Goal: Check status

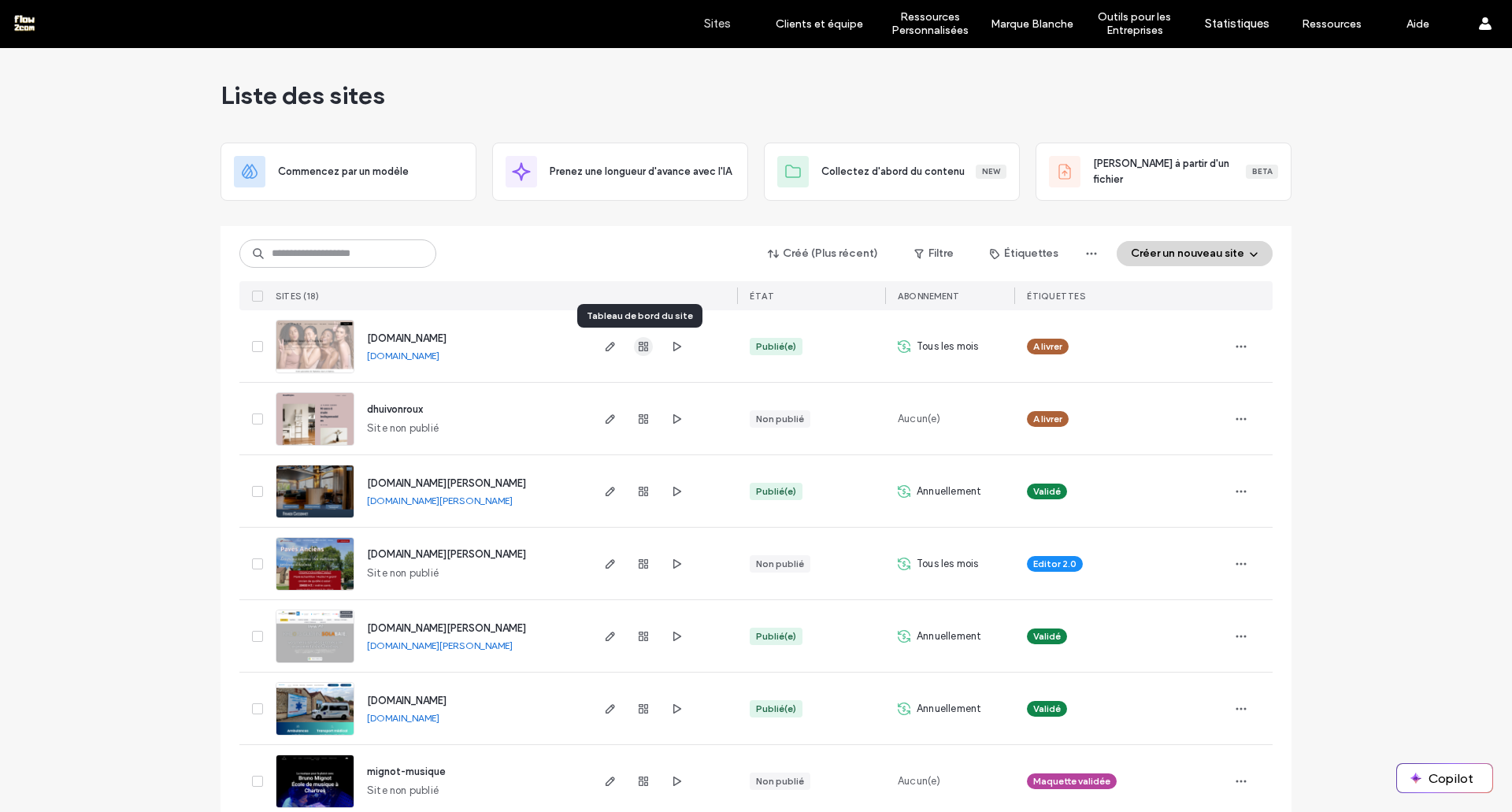
click at [634, 351] on span "button" at bounding box center [643, 347] width 19 height 19
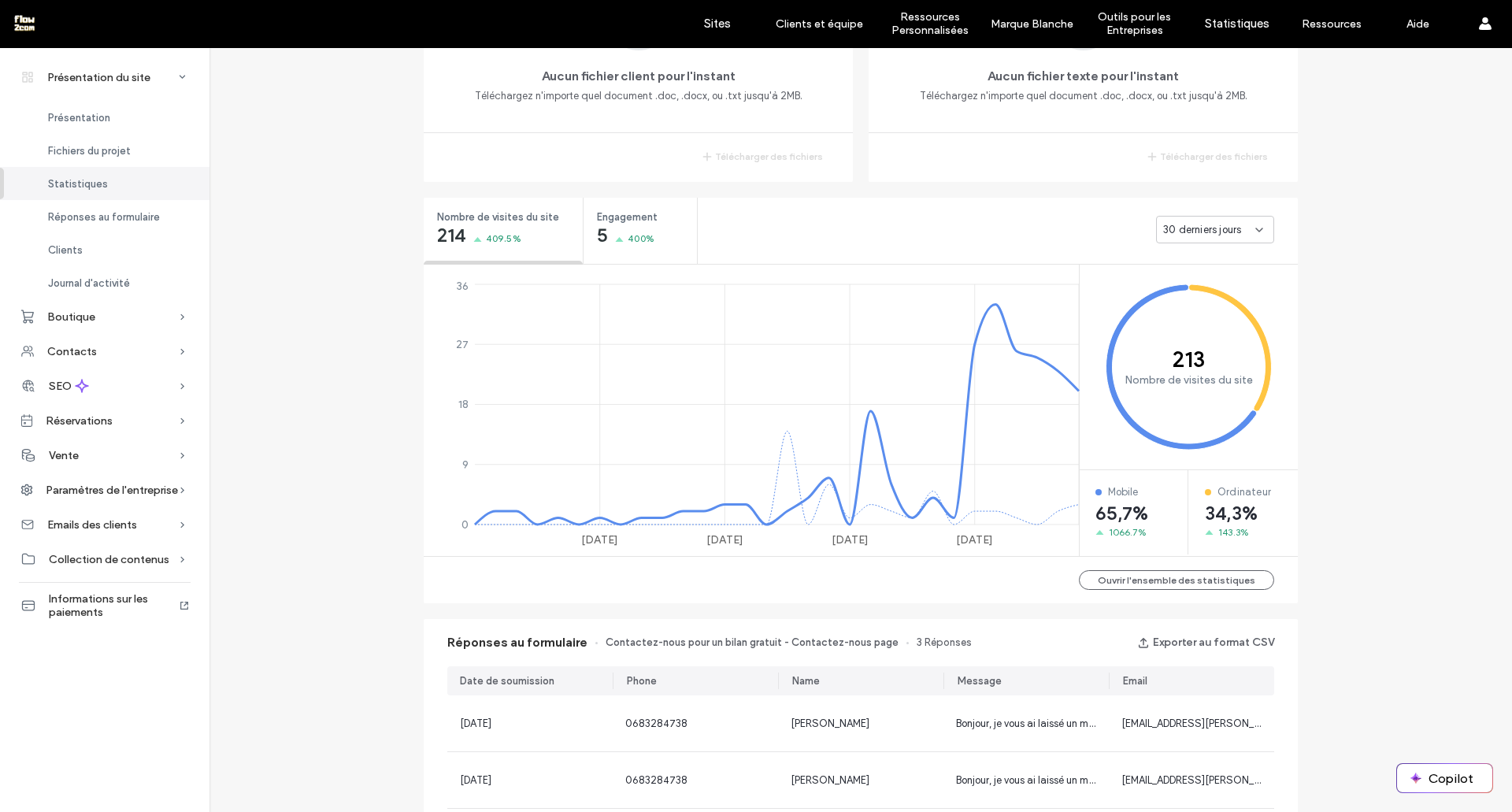
scroll to position [453, 0]
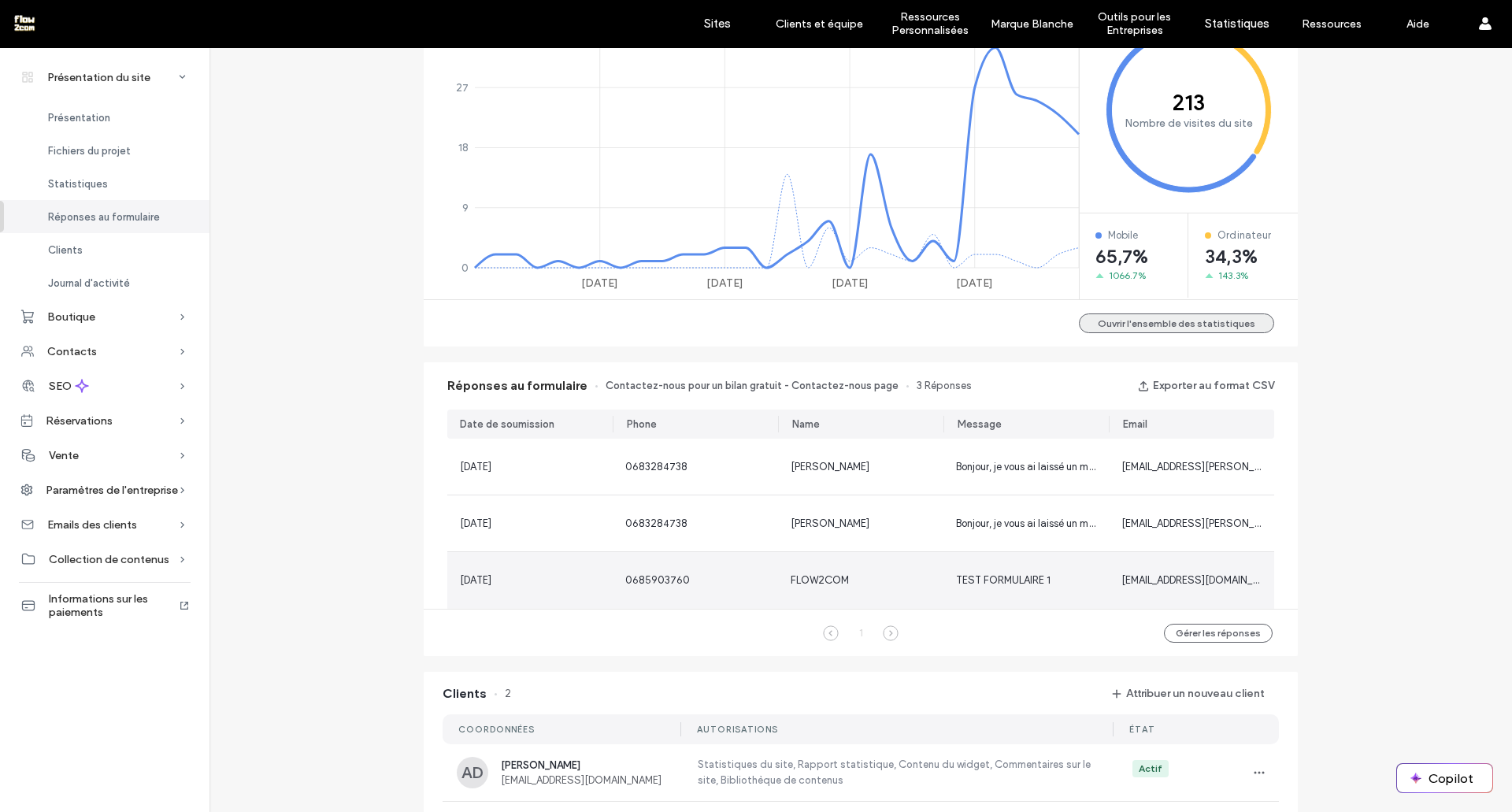
scroll to position [711, 0]
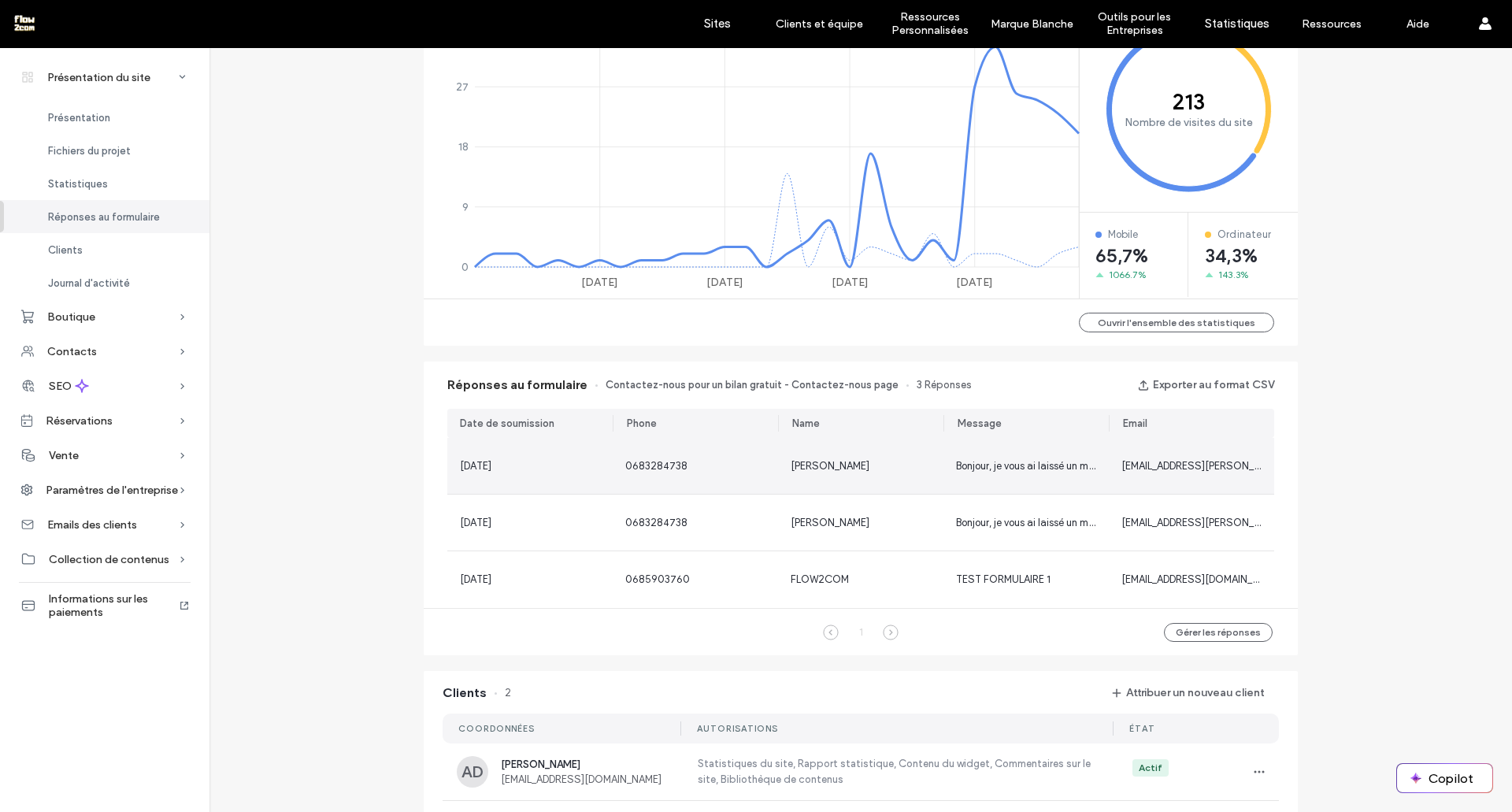
click at [1011, 474] on div "Bonjour, je vous ai laissé un message pour le rendez-vous de demain matin. Je v…" at bounding box center [1025, 465] width 165 height 56
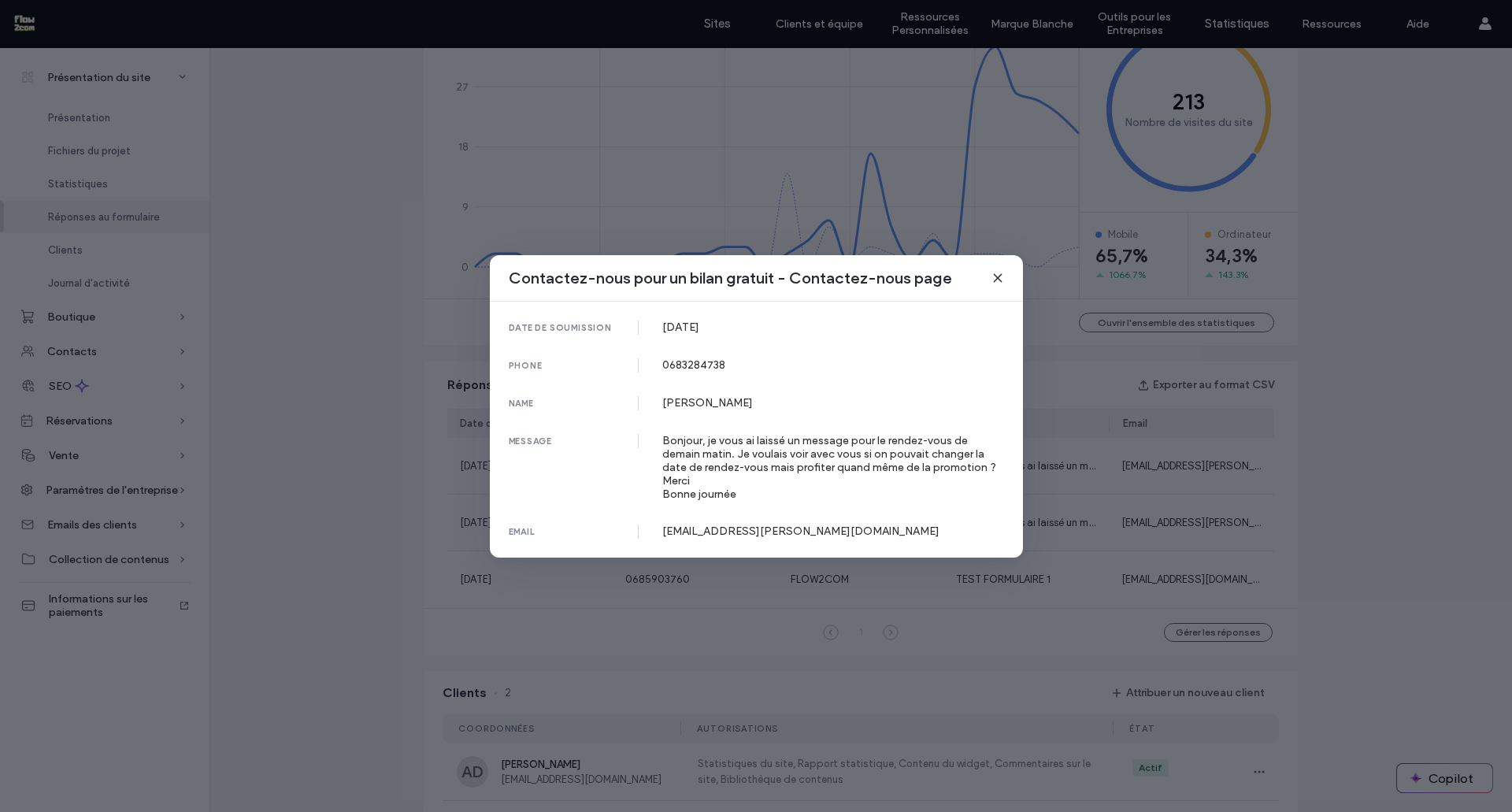
click at [1001, 279] on icon at bounding box center [998, 278] width 13 height 13
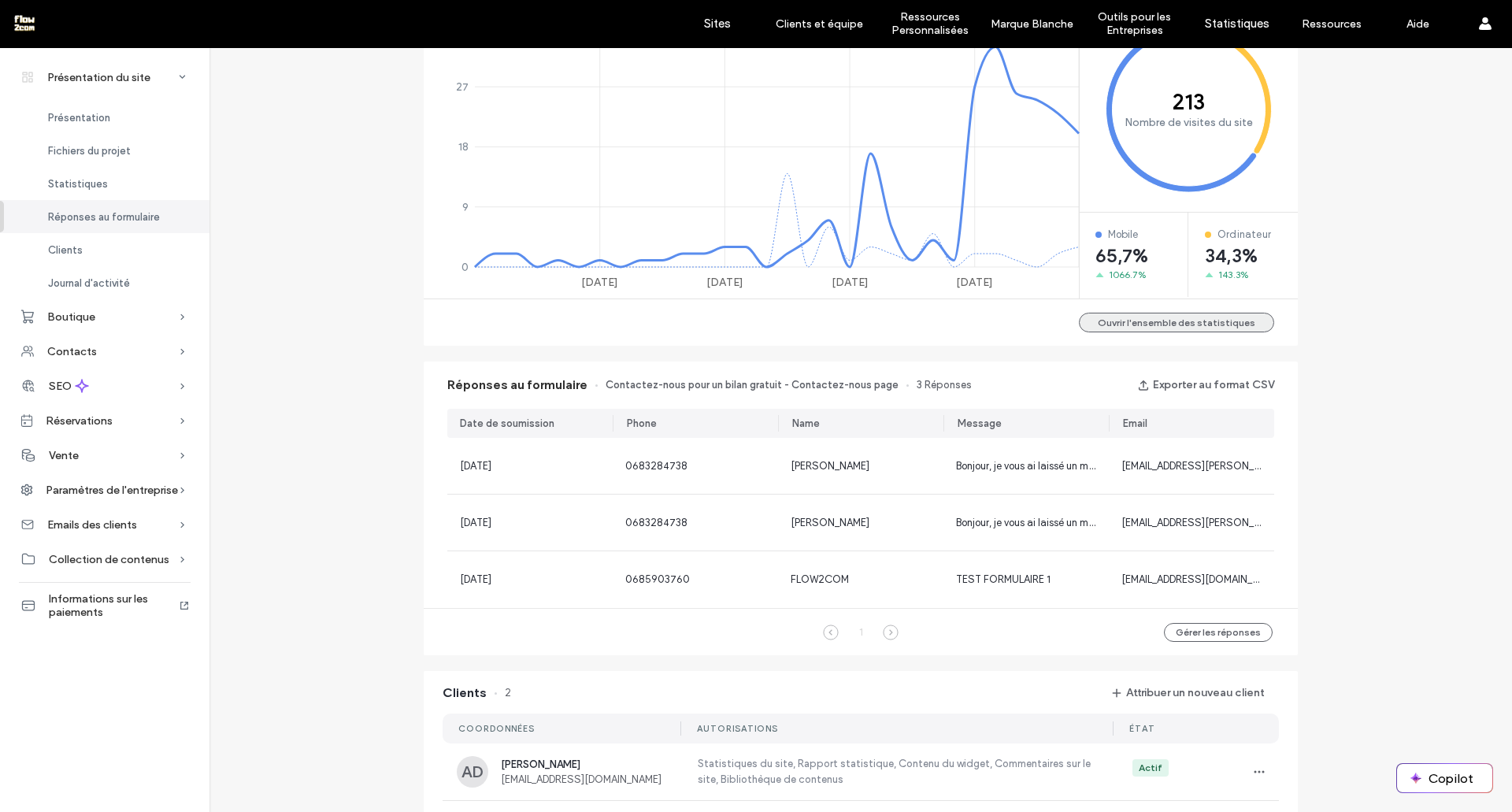
click at [1115, 332] on button "Ouvrir l'ensemble des statistiques" at bounding box center [1176, 322] width 195 height 20
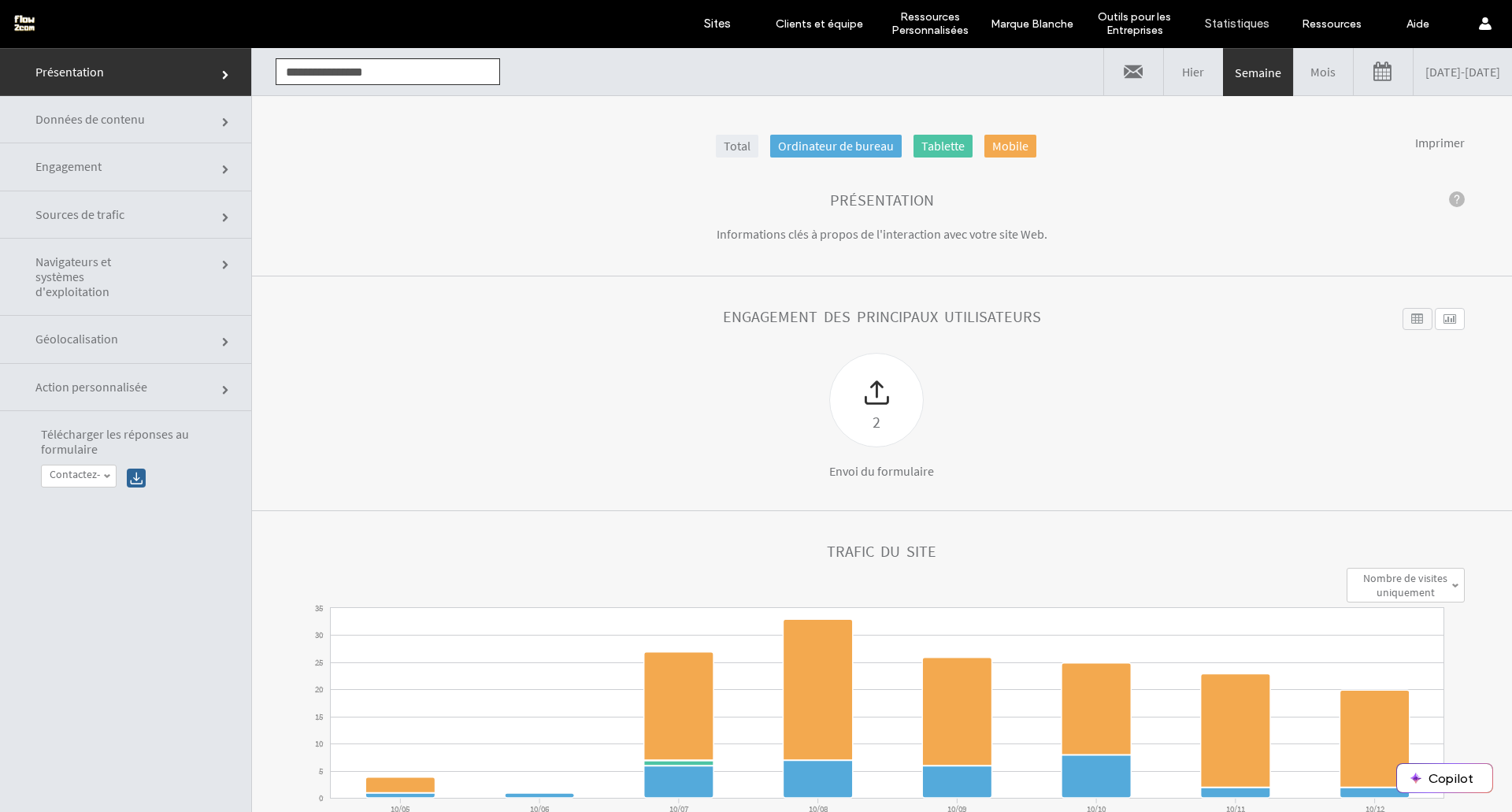
click at [1294, 77] on link "Mois" at bounding box center [1323, 72] width 59 height 47
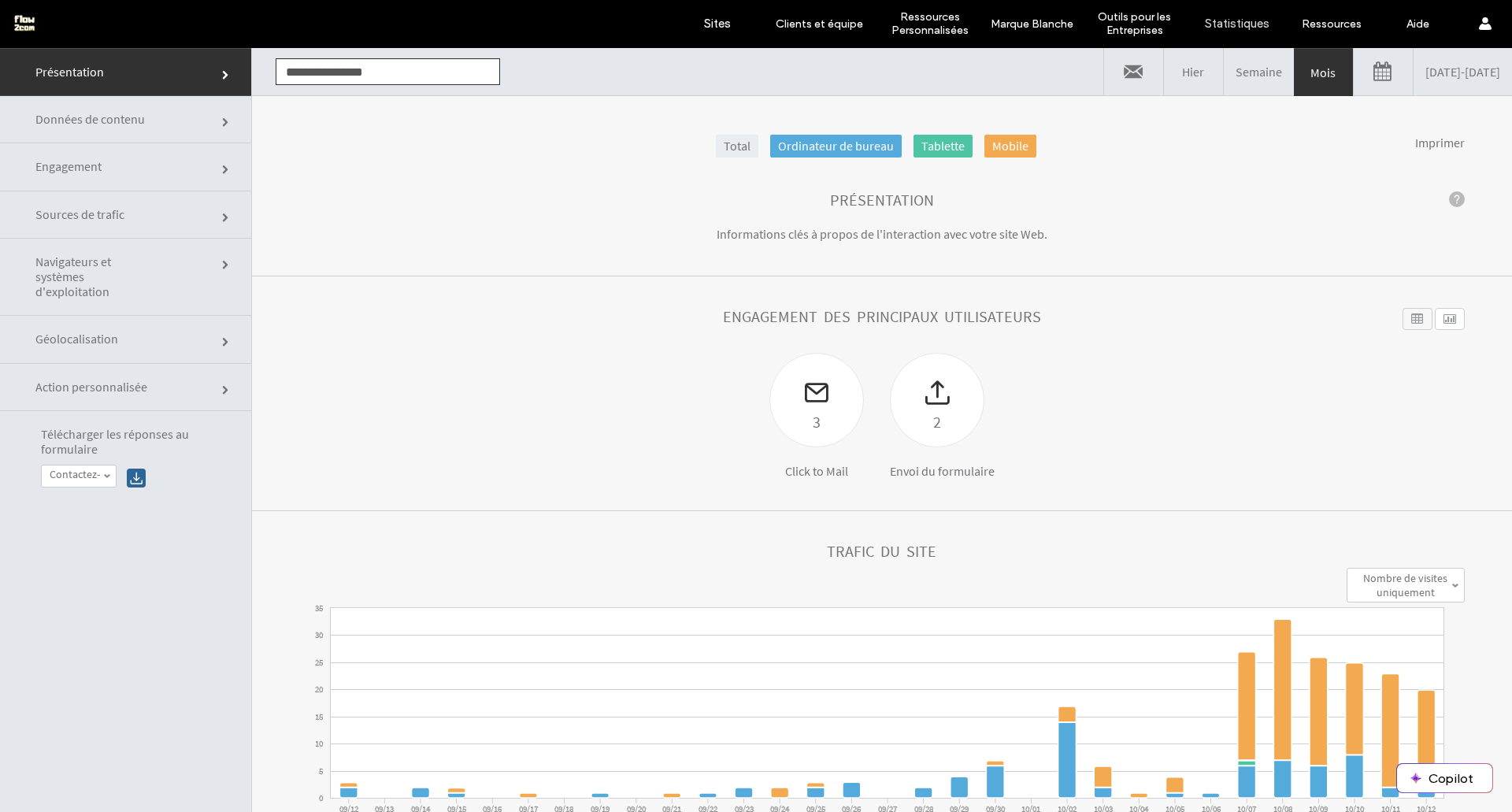
click at [192, 212] on link "Sources de trafic" at bounding box center [126, 215] width 251 height 47
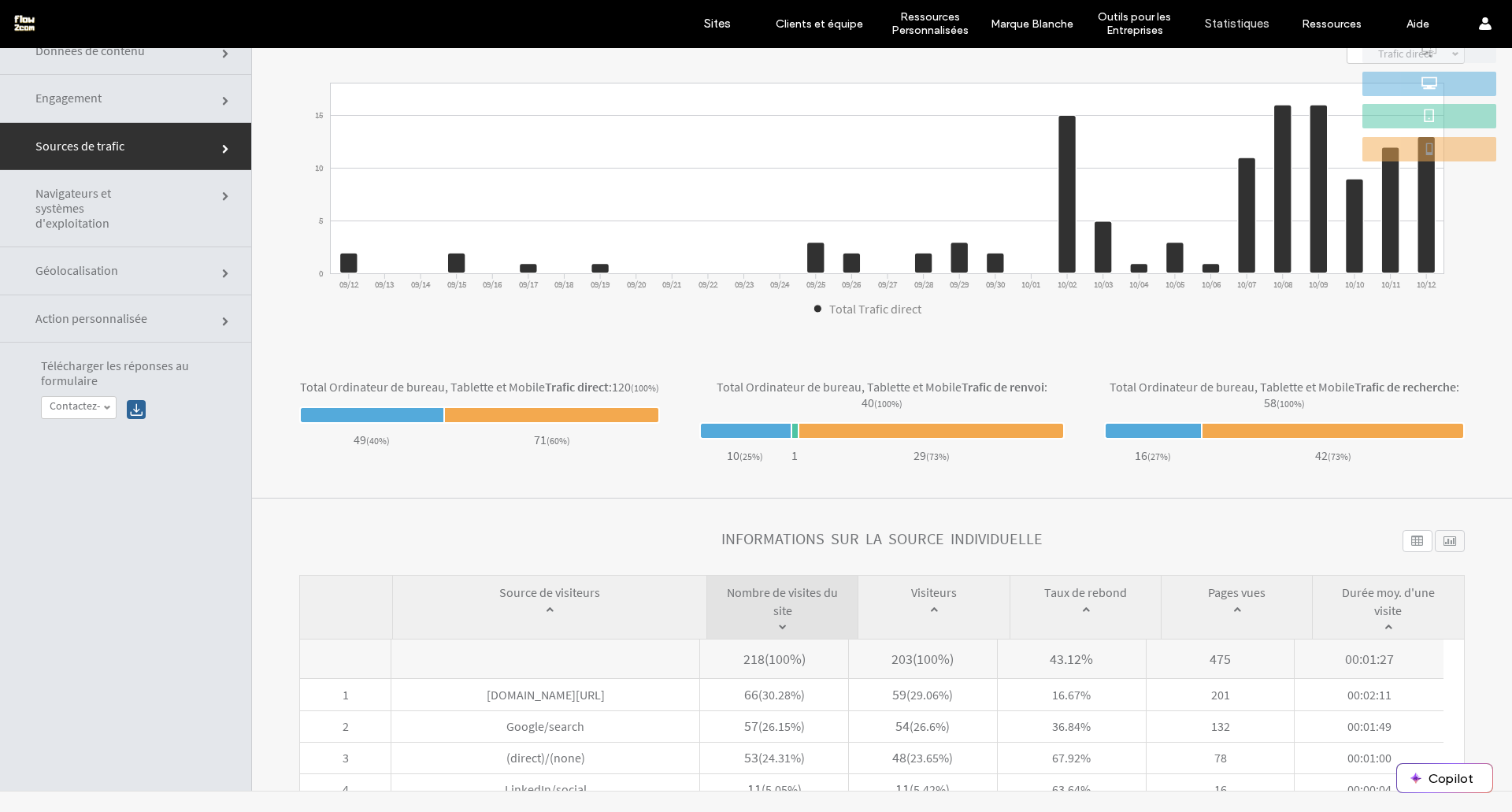
scroll to position [236, 0]
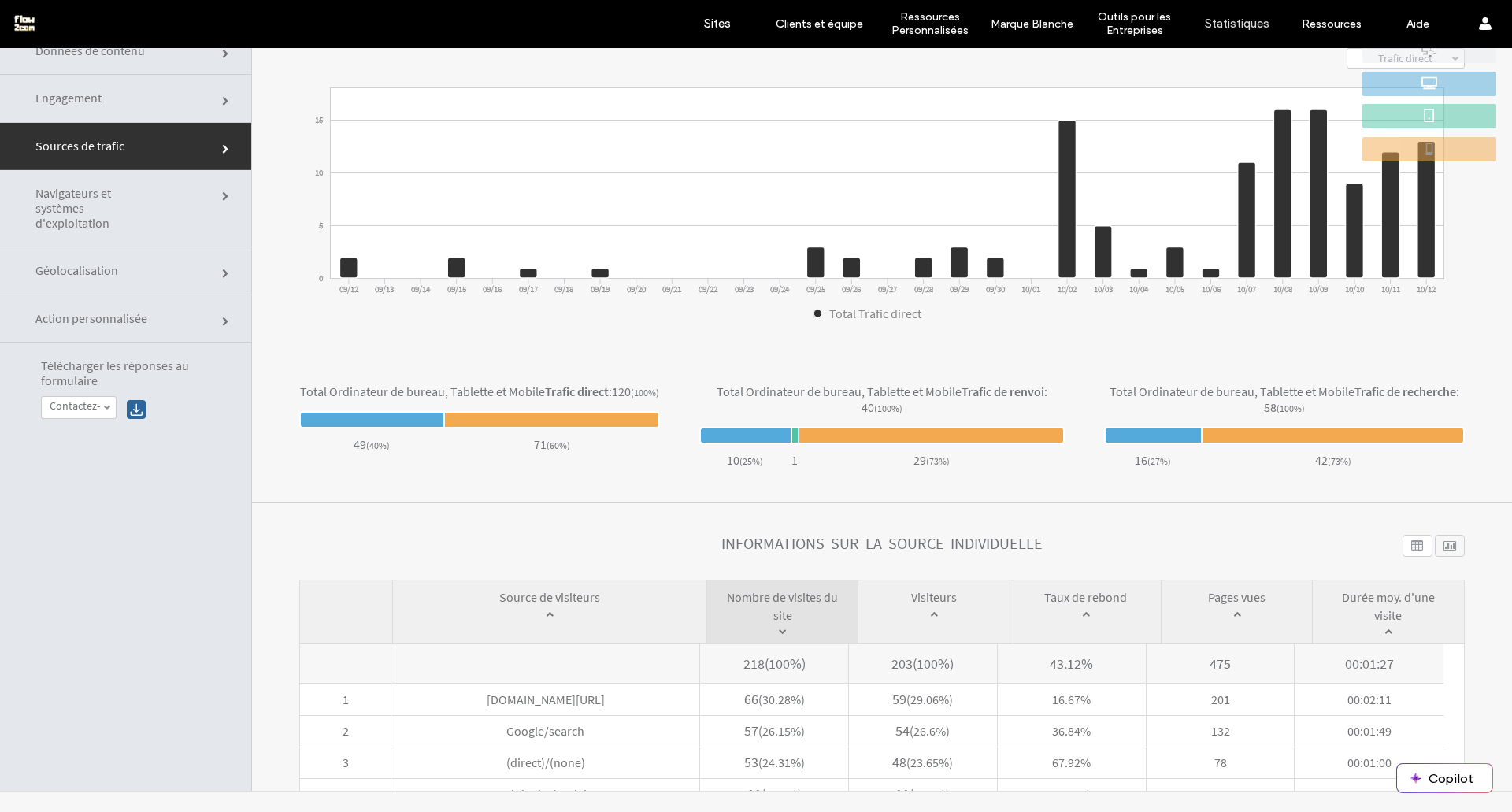
click at [179, 91] on link "Engagement" at bounding box center [126, 99] width 251 height 47
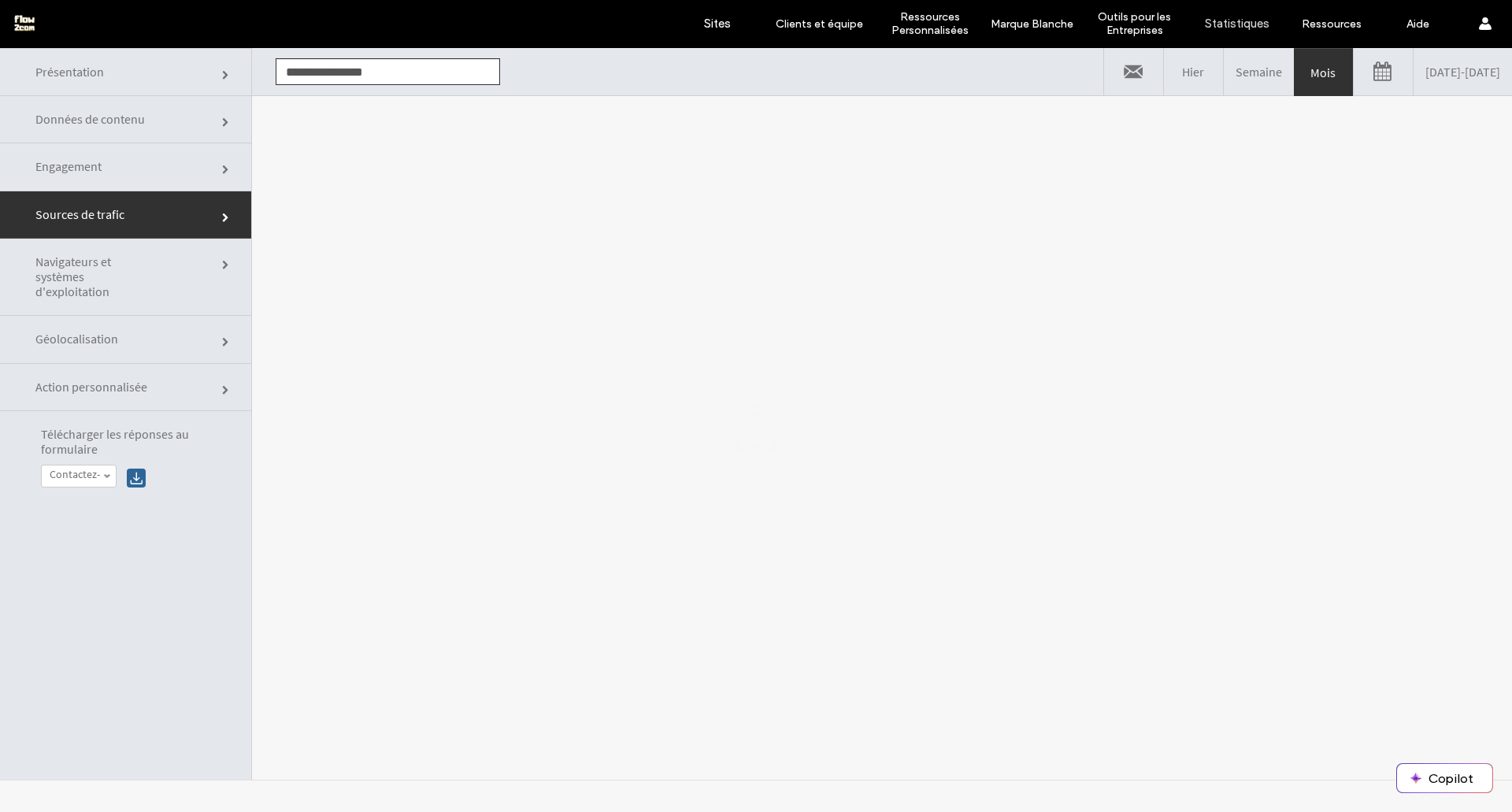
scroll to position [0, 0]
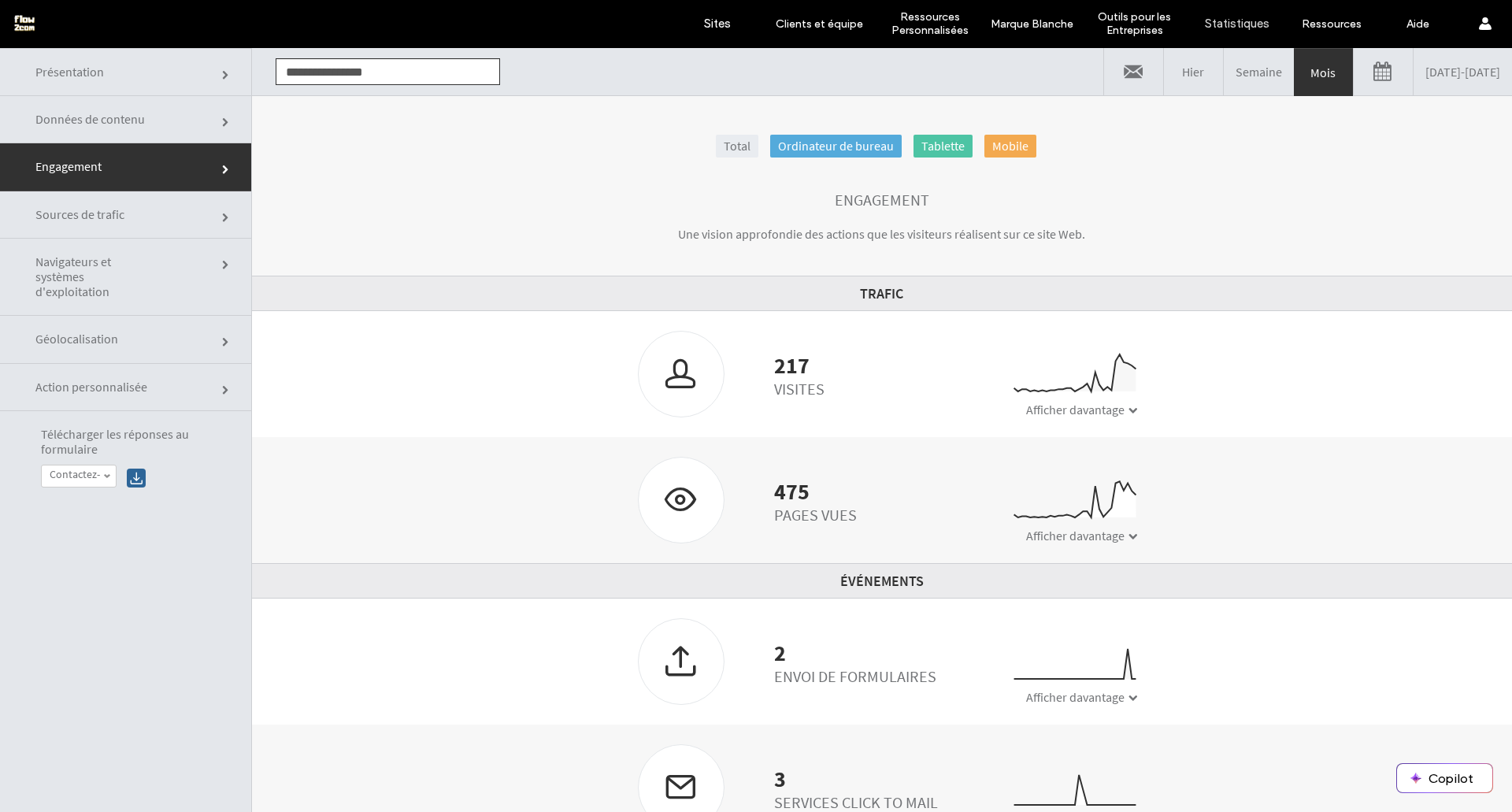
click at [164, 126] on link "Données de contenu" at bounding box center [126, 120] width 251 height 47
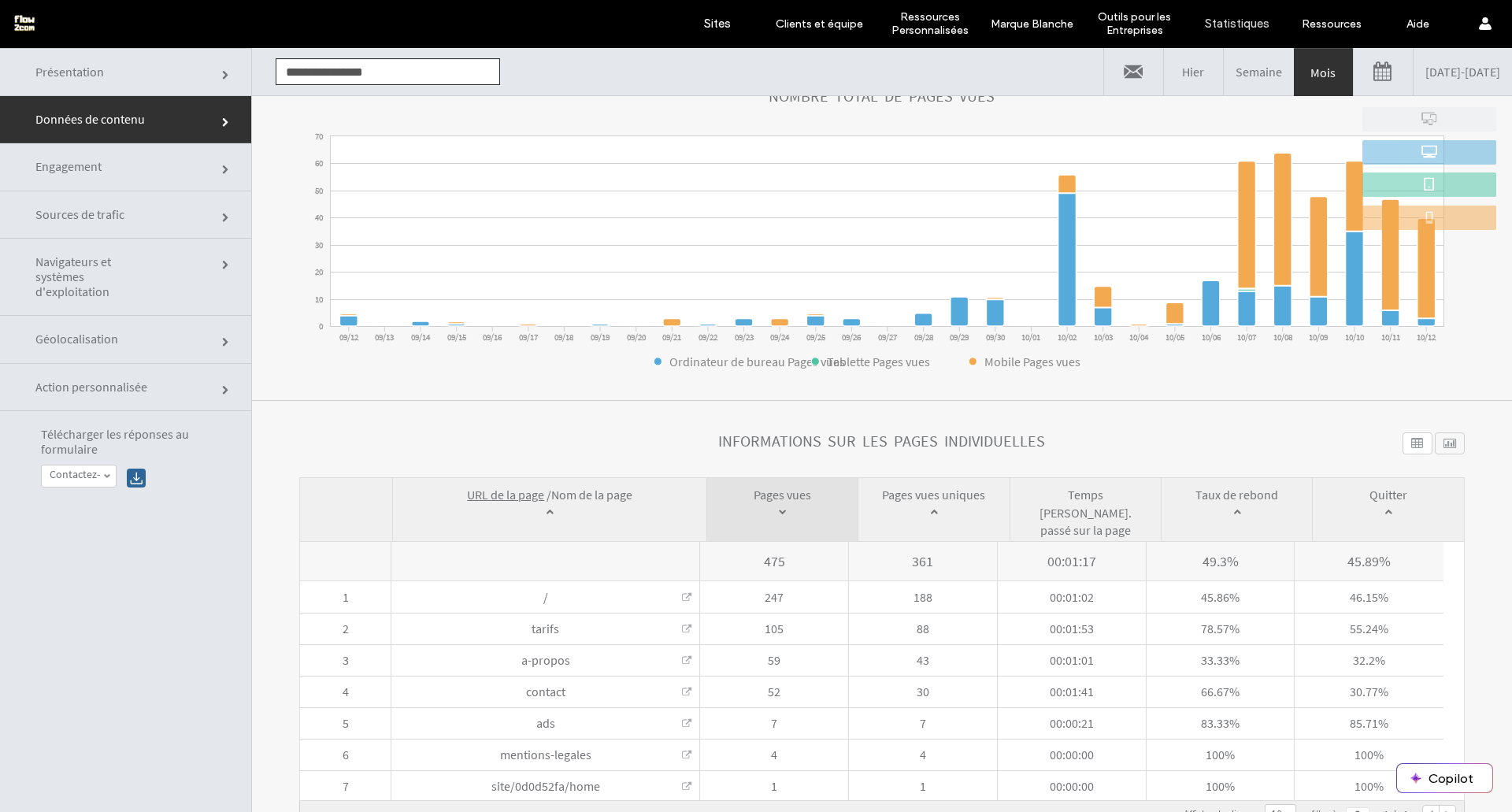
scroll to position [80, 0]
